Goal: Task Accomplishment & Management: Use online tool/utility

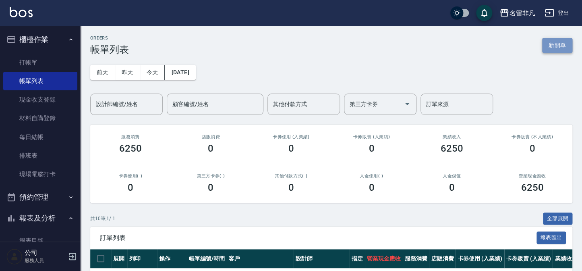
click at [560, 44] on button "新開單" at bounding box center [557, 45] width 30 height 15
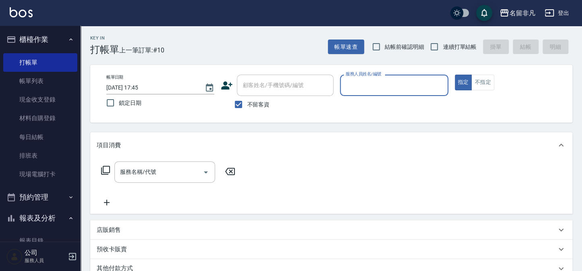
drag, startPoint x: 391, startPoint y: 81, endPoint x: 406, endPoint y: 81, distance: 14.5
click at [394, 81] on input "服務人員姓名/編號" at bounding box center [394, 85] width 101 height 14
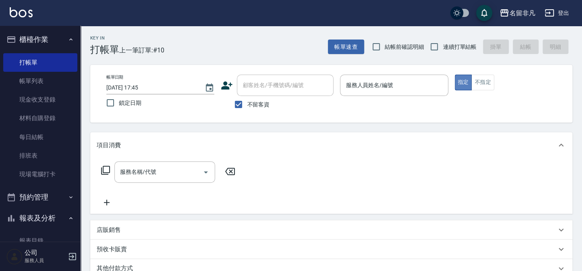
click at [461, 81] on button "指定" at bounding box center [463, 83] width 17 height 16
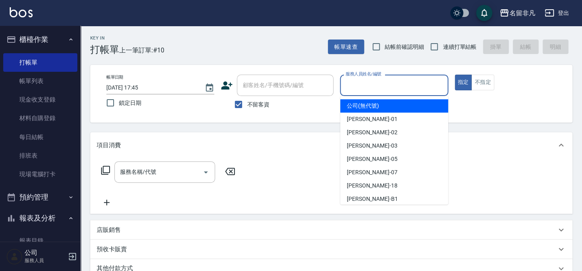
click at [371, 87] on input "服務人員姓名/編號" at bounding box center [394, 85] width 101 height 14
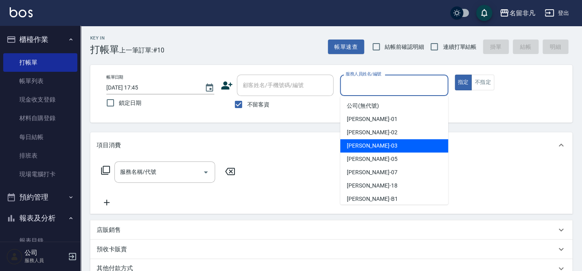
click at [375, 142] on div "[PERSON_NAME] -03" at bounding box center [394, 145] width 108 height 13
type input "[PERSON_NAME]-03"
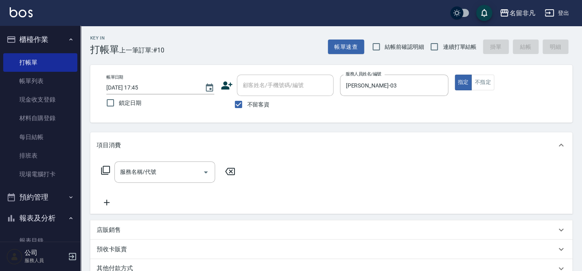
click at [106, 169] on icon at bounding box center [106, 170] width 10 height 10
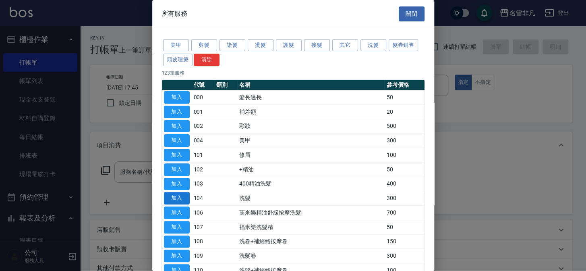
click at [172, 193] on button "加入" at bounding box center [177, 198] width 26 height 12
type input "洗髮(104)"
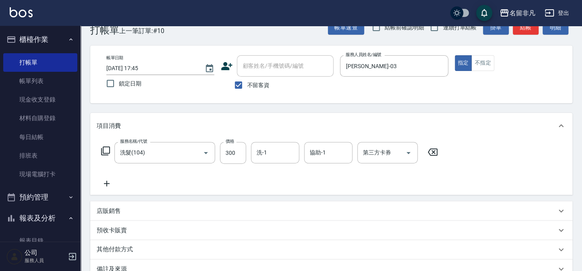
scroll to position [6, 0]
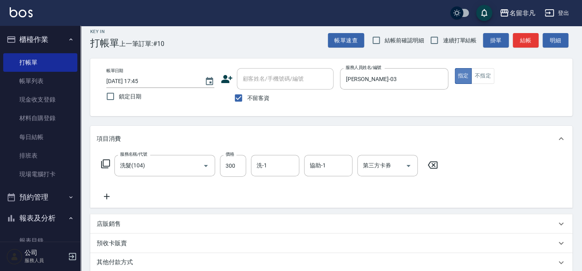
click at [461, 74] on button "指定" at bounding box center [463, 76] width 17 height 16
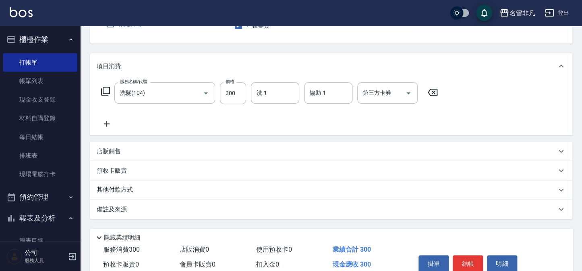
scroll to position [116, 0]
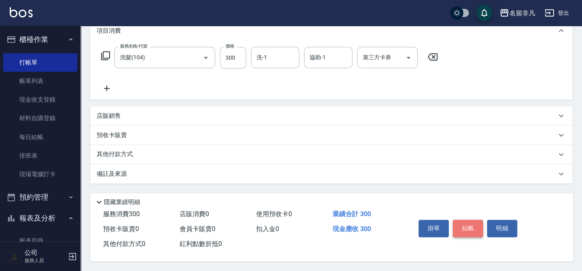
click at [474, 220] on button "結帳" at bounding box center [468, 228] width 30 height 17
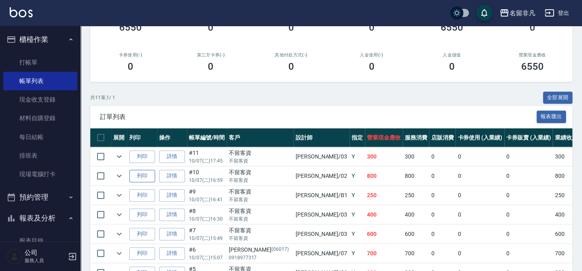
scroll to position [146, 0]
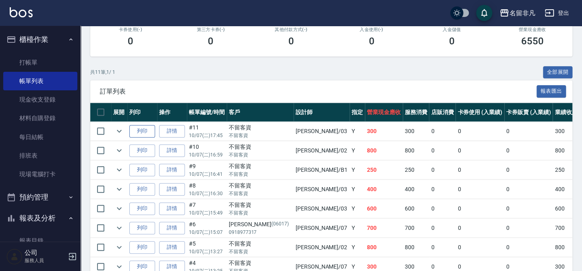
click at [138, 128] on button "列印" at bounding box center [142, 131] width 26 height 12
click at [49, 219] on button "報表及分析" at bounding box center [40, 217] width 74 height 21
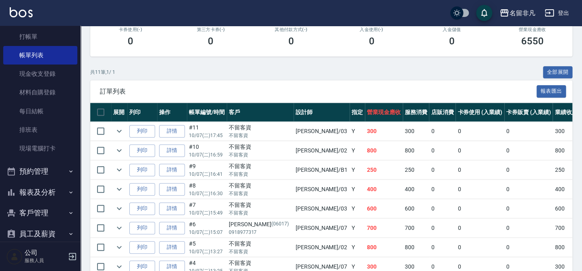
scroll to position [58, 0]
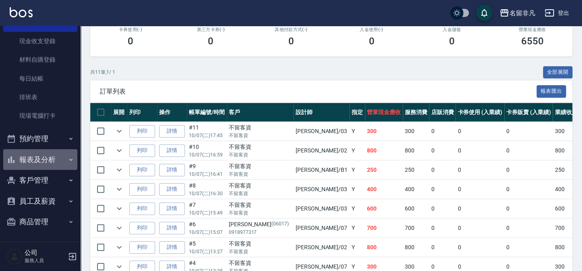
click at [51, 161] on button "報表及分析" at bounding box center [40, 159] width 74 height 21
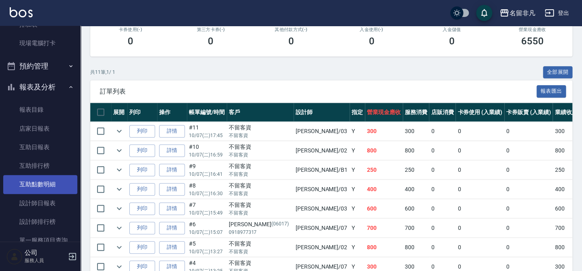
scroll to position [132, 0]
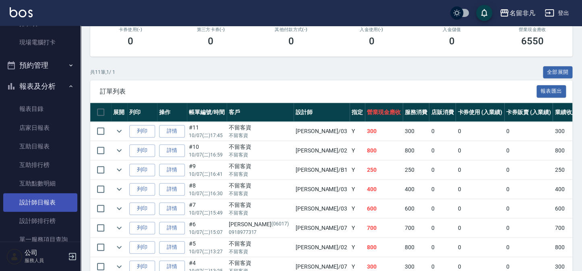
click at [50, 203] on link "設計師日報表" at bounding box center [40, 202] width 74 height 19
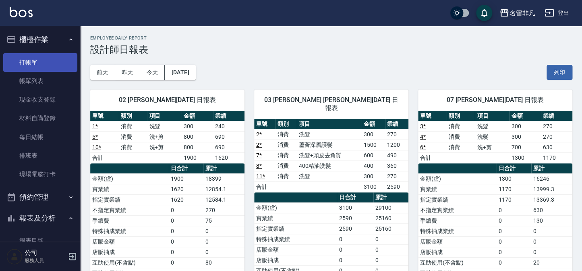
click at [35, 63] on link "打帳單" at bounding box center [40, 62] width 74 height 19
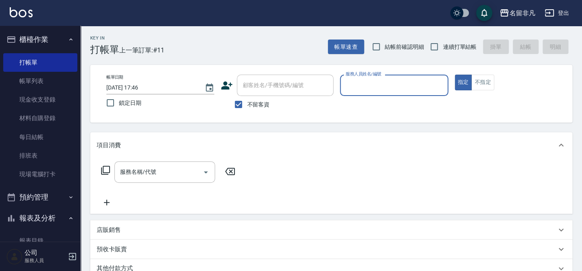
drag, startPoint x: 253, startPoint y: 106, endPoint x: 266, endPoint y: 96, distance: 16.4
click at [254, 106] on span "不留客資" at bounding box center [258, 104] width 23 height 8
click at [247, 106] on input "不留客資" at bounding box center [238, 104] width 17 height 17
checkbox input "false"
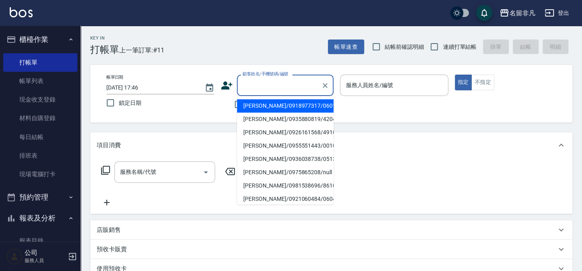
click at [274, 88] on div "顧客姓名/手機號碼/編號 顧客姓名/手機號碼/編號" at bounding box center [285, 85] width 97 height 21
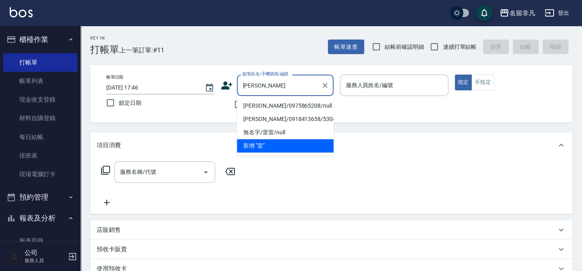
click at [291, 103] on li "[PERSON_NAME]/0975865208/null" at bounding box center [285, 105] width 97 height 13
type input "[PERSON_NAME]/0975865208/null"
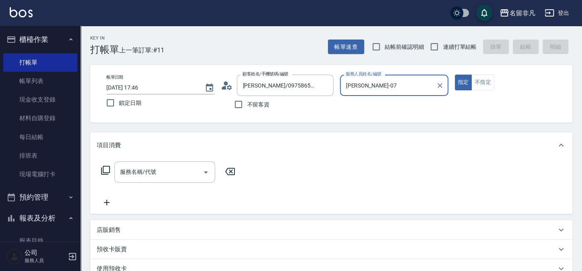
type input "[PERSON_NAME]-07"
click at [143, 168] on div "服務名稱/代號 服務名稱/代號" at bounding box center [164, 171] width 101 height 21
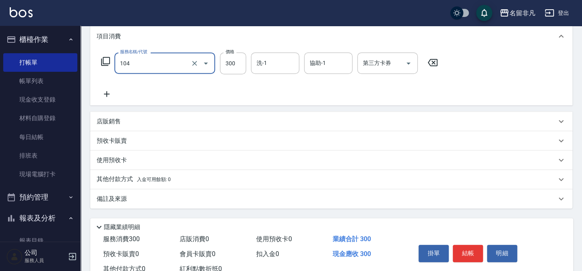
scroll to position [110, 0]
type input "洗髮(104)"
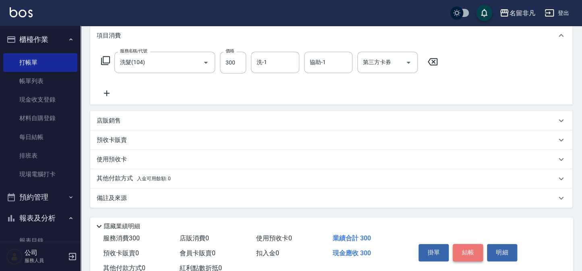
click at [475, 259] on button "結帳" at bounding box center [468, 252] width 30 height 17
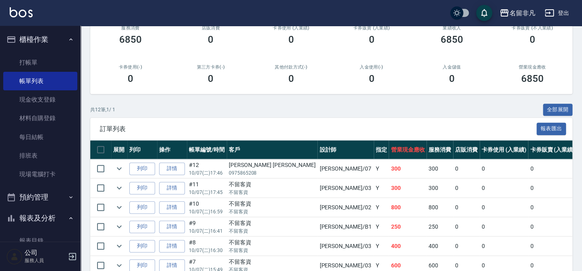
scroll to position [110, 0]
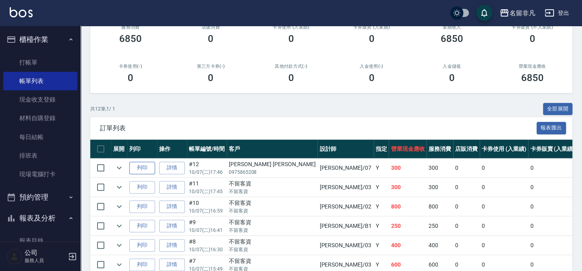
click at [139, 167] on button "列印" at bounding box center [142, 168] width 26 height 12
click at [43, 36] on button "櫃檯作業" at bounding box center [40, 39] width 74 height 21
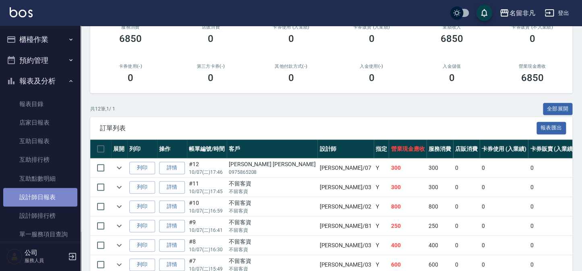
click at [52, 197] on link "設計師日報表" at bounding box center [40, 197] width 74 height 19
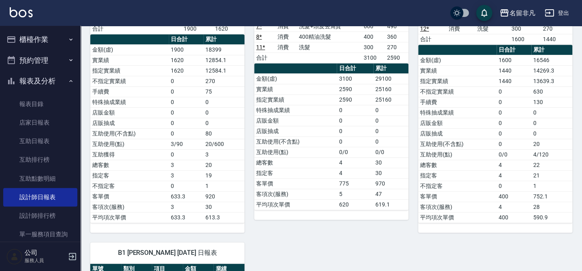
scroll to position [110, 0]
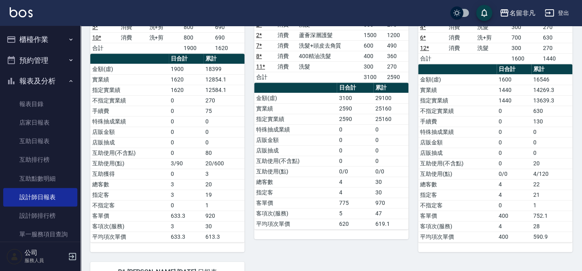
click at [24, 75] on button "報表及分析" at bounding box center [40, 80] width 74 height 21
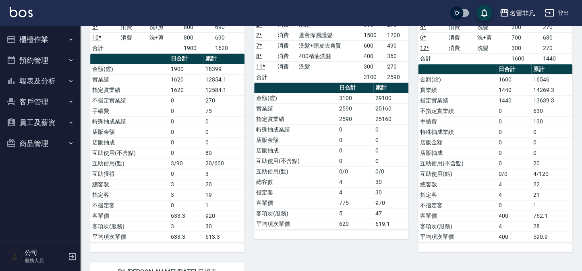
click at [17, 21] on div "名留非凡 登出" at bounding box center [291, 13] width 582 height 26
click at [28, 38] on button "櫃檯作業" at bounding box center [40, 39] width 74 height 21
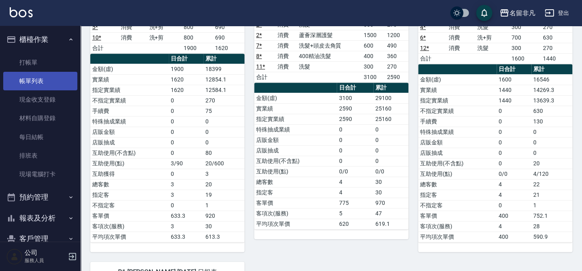
click at [46, 73] on link "帳單列表" at bounding box center [40, 81] width 74 height 19
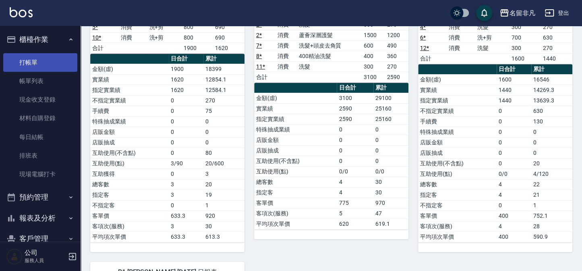
click at [43, 65] on link "打帳單" at bounding box center [40, 62] width 74 height 19
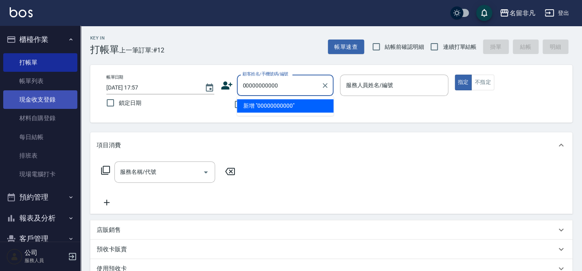
type input "00000000000"
click at [34, 98] on link "現金收支登錄" at bounding box center [40, 99] width 74 height 19
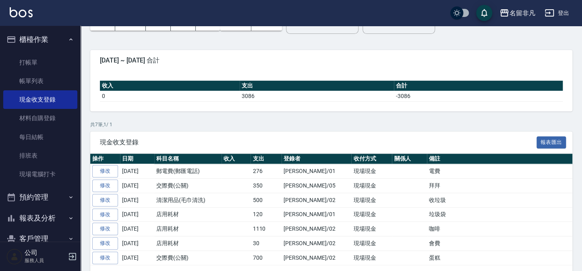
scroll to position [36, 0]
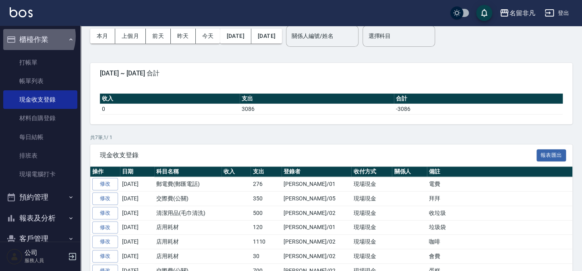
drag, startPoint x: 31, startPoint y: 36, endPoint x: 23, endPoint y: 46, distance: 12.0
click at [31, 36] on button "櫃檯作業" at bounding box center [40, 39] width 74 height 21
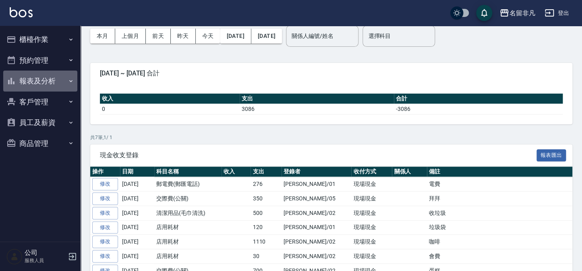
click at [41, 76] on button "報表及分析" at bounding box center [40, 80] width 74 height 21
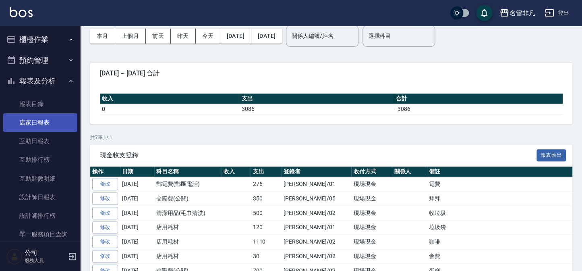
click at [39, 121] on link "店家日報表" at bounding box center [40, 122] width 74 height 19
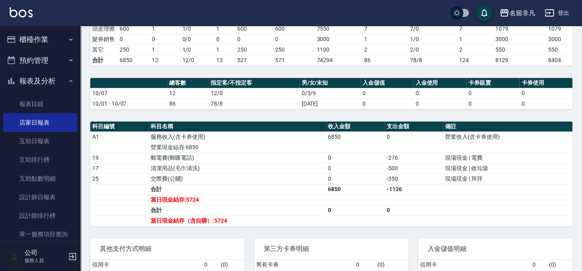
scroll to position [183, 0]
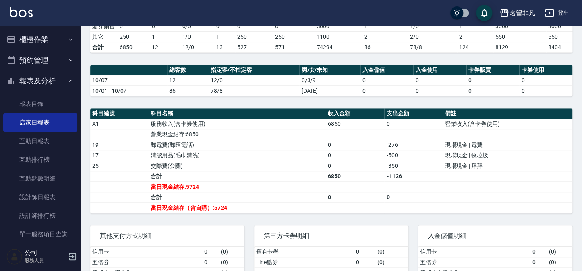
click at [33, 45] on button "櫃檯作業" at bounding box center [40, 39] width 74 height 21
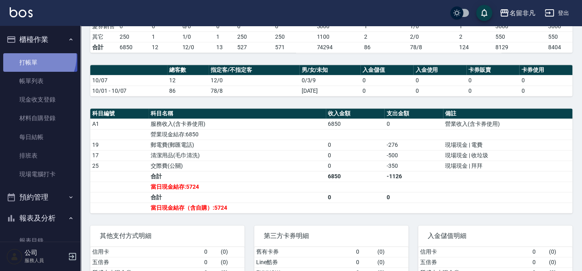
click at [33, 57] on link "打帳單" at bounding box center [40, 62] width 74 height 19
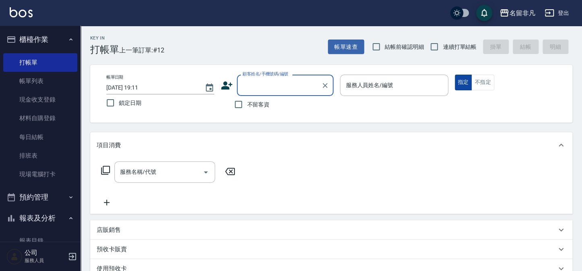
click at [458, 81] on button "指定" at bounding box center [463, 83] width 17 height 16
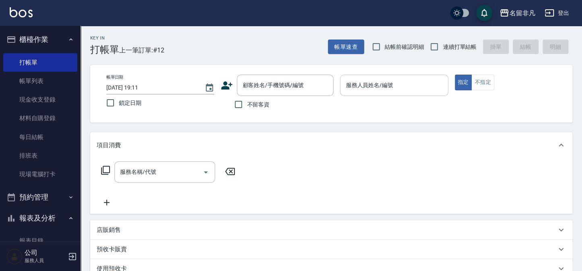
click at [379, 92] on div "服務人員姓名/編號" at bounding box center [394, 85] width 108 height 21
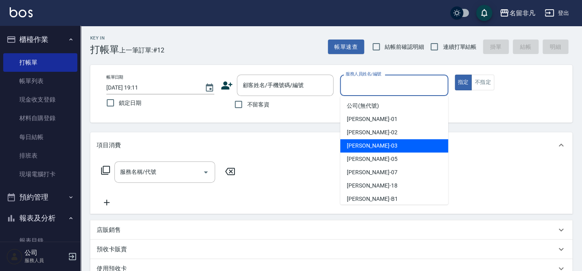
click at [350, 145] on span "[PERSON_NAME] -03" at bounding box center [372, 145] width 51 height 8
type input "[PERSON_NAME]-03"
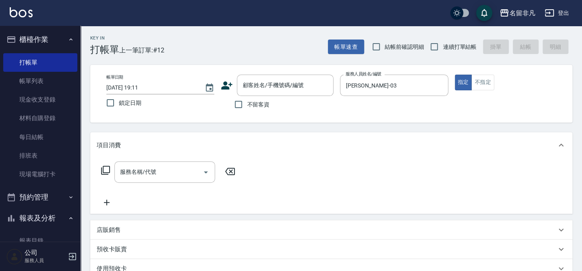
click at [106, 169] on icon at bounding box center [106, 170] width 10 height 10
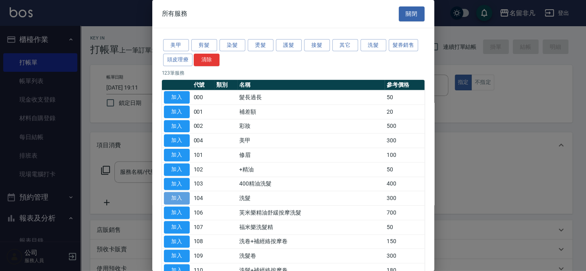
click at [170, 193] on button "加入" at bounding box center [177, 198] width 26 height 12
type input "洗髮(104)"
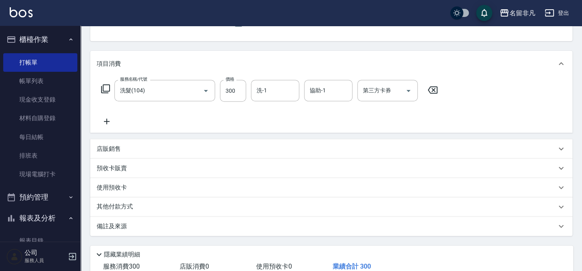
scroll to position [26, 0]
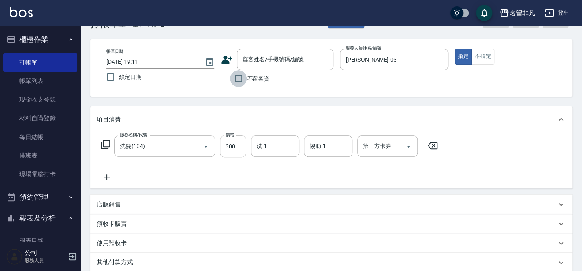
click at [240, 78] on input "不留客資" at bounding box center [238, 78] width 17 height 17
checkbox input "true"
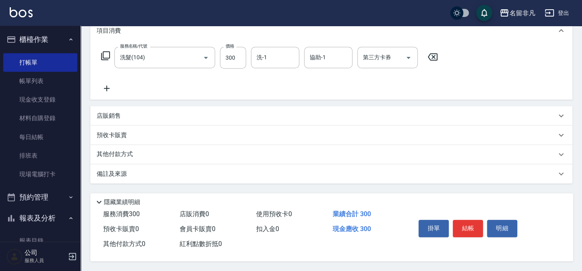
scroll to position [116, 0]
click at [473, 227] on button "結帳" at bounding box center [468, 228] width 30 height 17
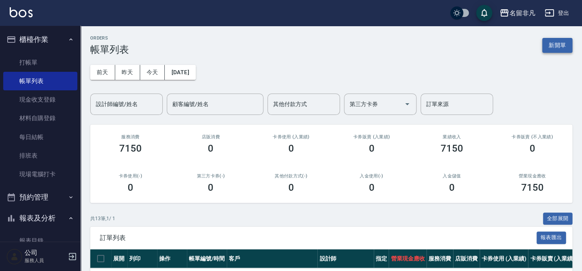
click at [553, 41] on button "新開單" at bounding box center [557, 45] width 30 height 15
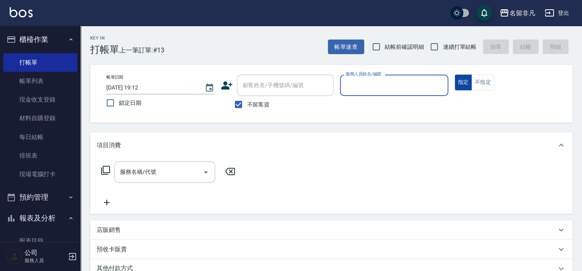
click at [463, 77] on button "指定" at bounding box center [463, 83] width 17 height 16
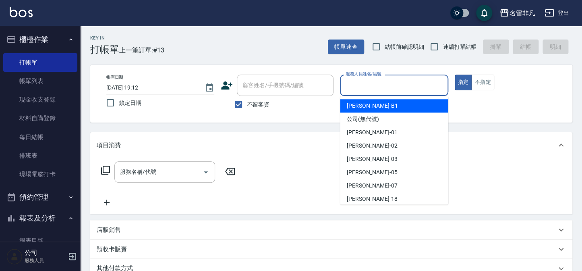
click at [409, 82] on input "服務人員姓名/編號" at bounding box center [394, 85] width 101 height 14
click at [487, 80] on button "不指定" at bounding box center [482, 83] width 23 height 16
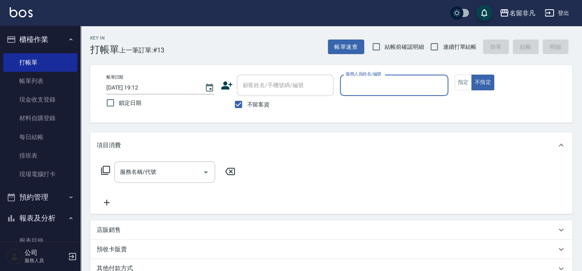
click at [403, 77] on div "服務人員姓名/編號" at bounding box center [394, 85] width 108 height 21
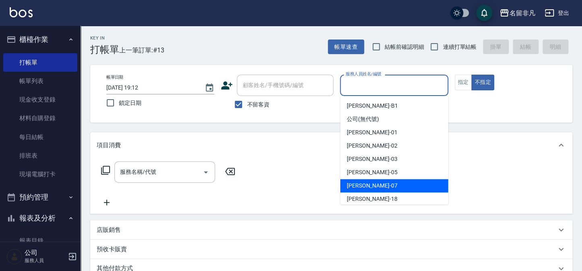
click at [363, 186] on span "[PERSON_NAME]-07" at bounding box center [372, 185] width 51 height 8
type input "[PERSON_NAME]-07"
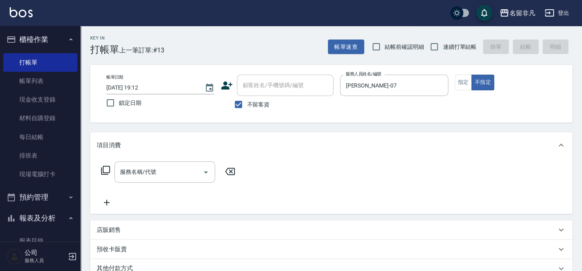
click at [107, 169] on icon at bounding box center [106, 170] width 10 height 10
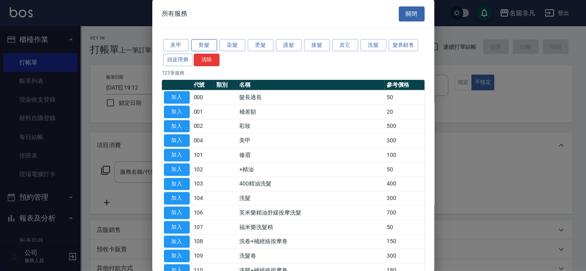
click at [207, 47] on button "剪髮" at bounding box center [204, 45] width 26 height 12
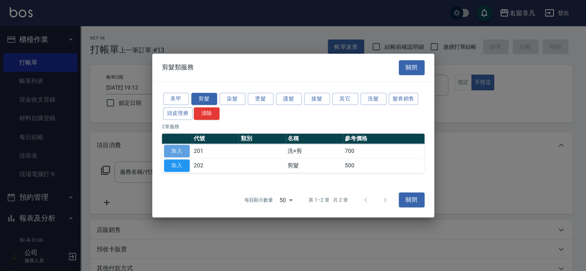
click at [178, 149] on button "加入" at bounding box center [177, 151] width 26 height 12
type input "洗+剪(201)"
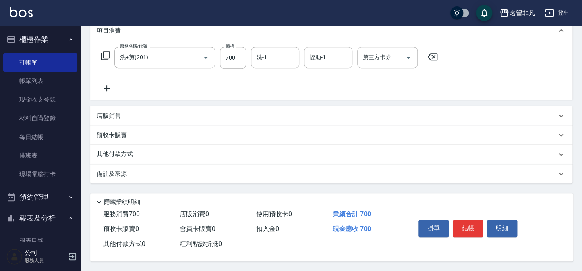
scroll to position [116, 0]
click at [460, 222] on button "結帳" at bounding box center [468, 228] width 30 height 17
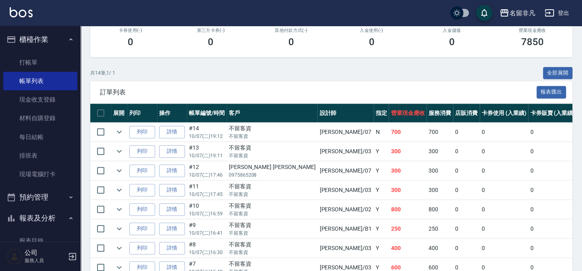
scroll to position [146, 0]
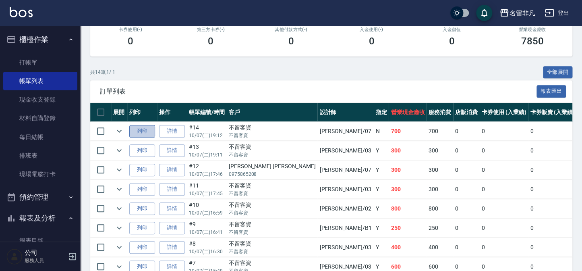
click at [134, 129] on button "列印" at bounding box center [142, 131] width 26 height 12
click at [141, 150] on button "列印" at bounding box center [142, 150] width 26 height 12
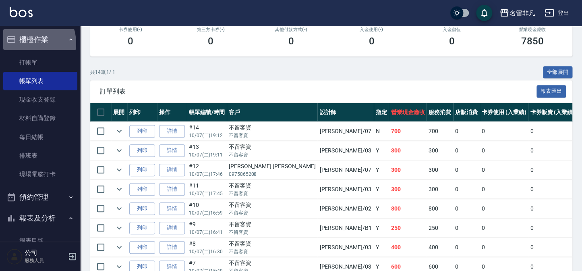
click at [30, 43] on button "櫃檯作業" at bounding box center [40, 39] width 74 height 21
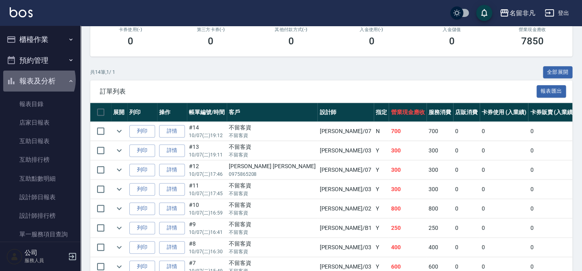
click at [37, 80] on button "報表及分析" at bounding box center [40, 80] width 74 height 21
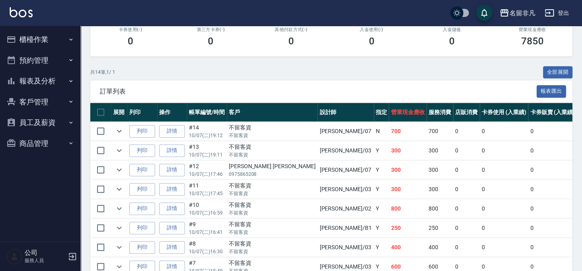
click at [37, 80] on button "報表及分析" at bounding box center [40, 80] width 74 height 21
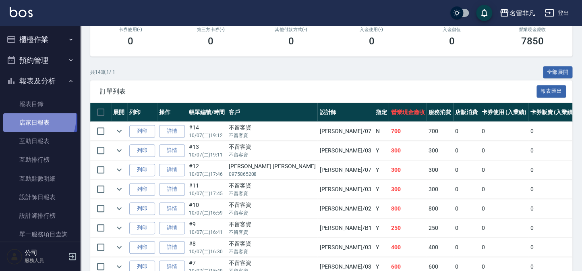
click at [30, 118] on link "店家日報表" at bounding box center [40, 122] width 74 height 19
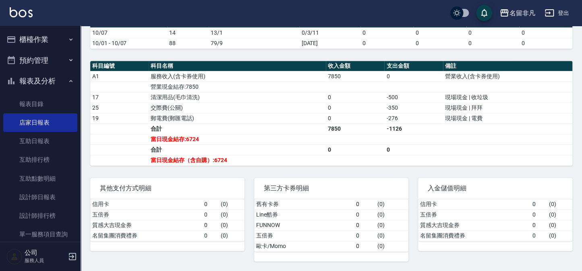
scroll to position [234, 0]
click at [49, 36] on button "櫃檯作業" at bounding box center [40, 39] width 74 height 21
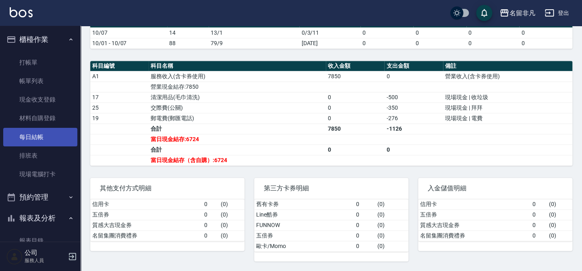
drag, startPoint x: 31, startPoint y: 141, endPoint x: 54, endPoint y: 135, distance: 23.5
click at [32, 141] on link "每日結帳" at bounding box center [40, 137] width 74 height 19
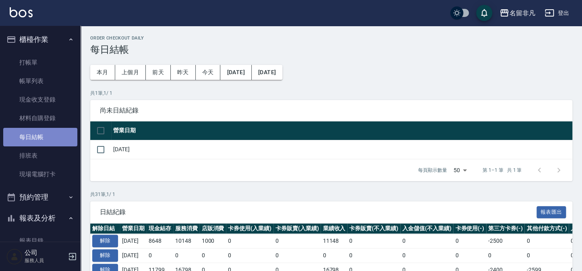
click at [54, 135] on link "每日結帳" at bounding box center [40, 137] width 74 height 19
click at [100, 150] on input "checkbox" at bounding box center [100, 149] width 17 height 17
checkbox input "true"
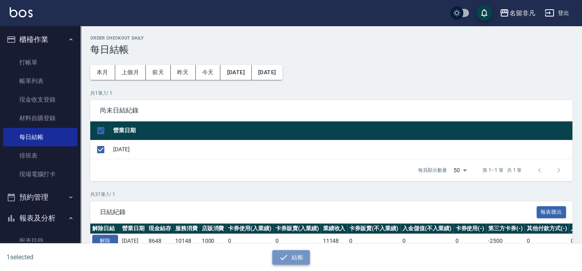
click at [290, 257] on button "結帳" at bounding box center [290, 257] width 37 height 15
